Goal: Find specific page/section: Find specific page/section

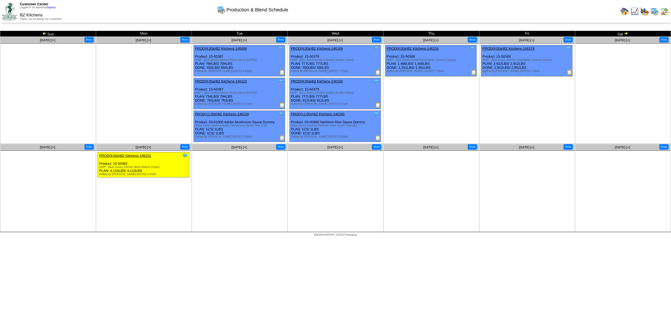
click at [653, 12] on img at bounding box center [655, 11] width 8 height 8
click at [663, 12] on img at bounding box center [665, 11] width 8 height 8
